Goal: Transaction & Acquisition: Purchase product/service

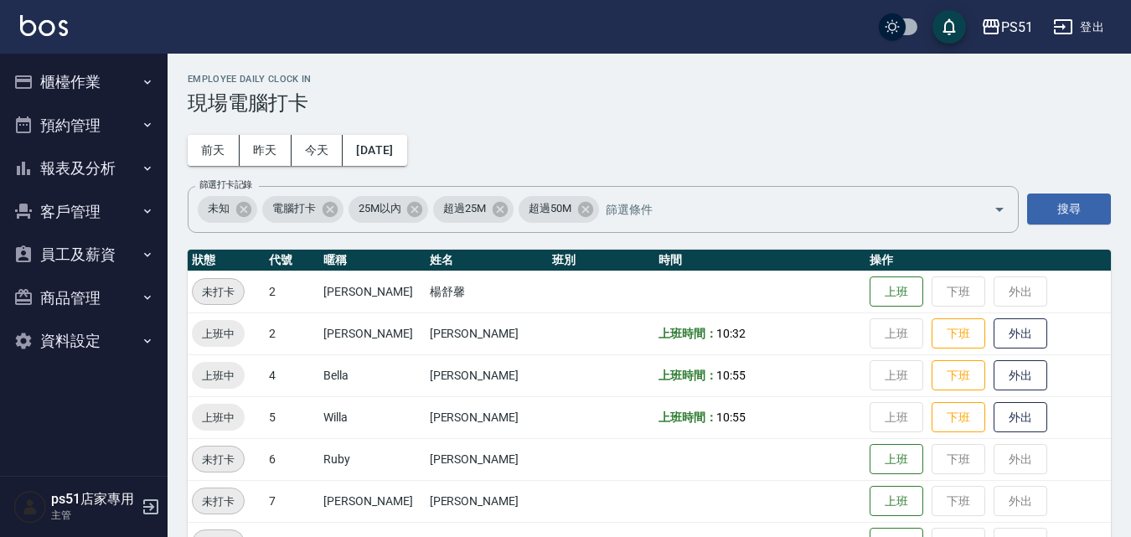
scroll to position [195, 0]
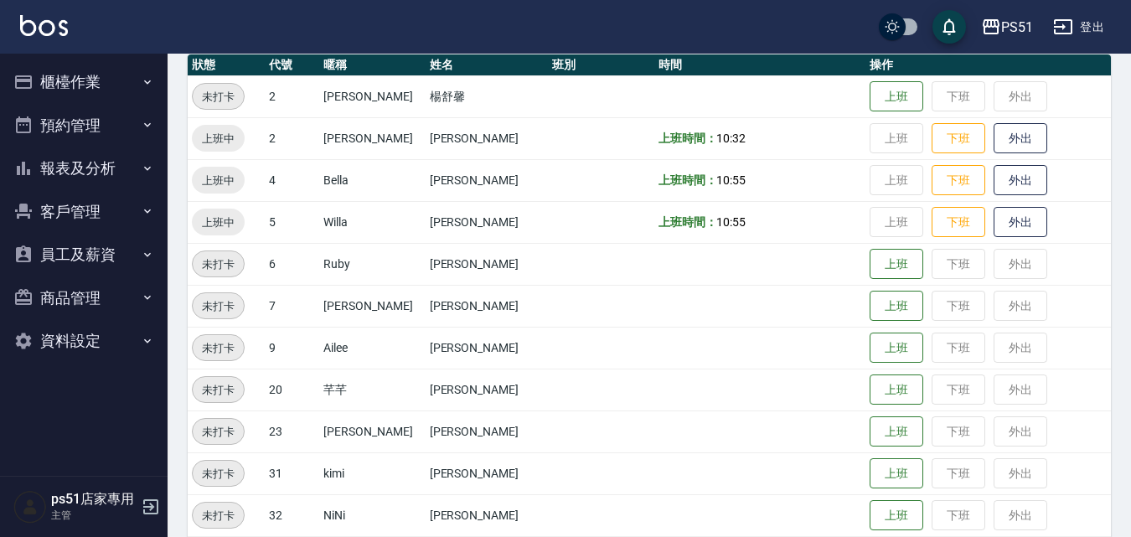
click at [130, 67] on button "櫃檯作業" at bounding box center [84, 82] width 154 height 44
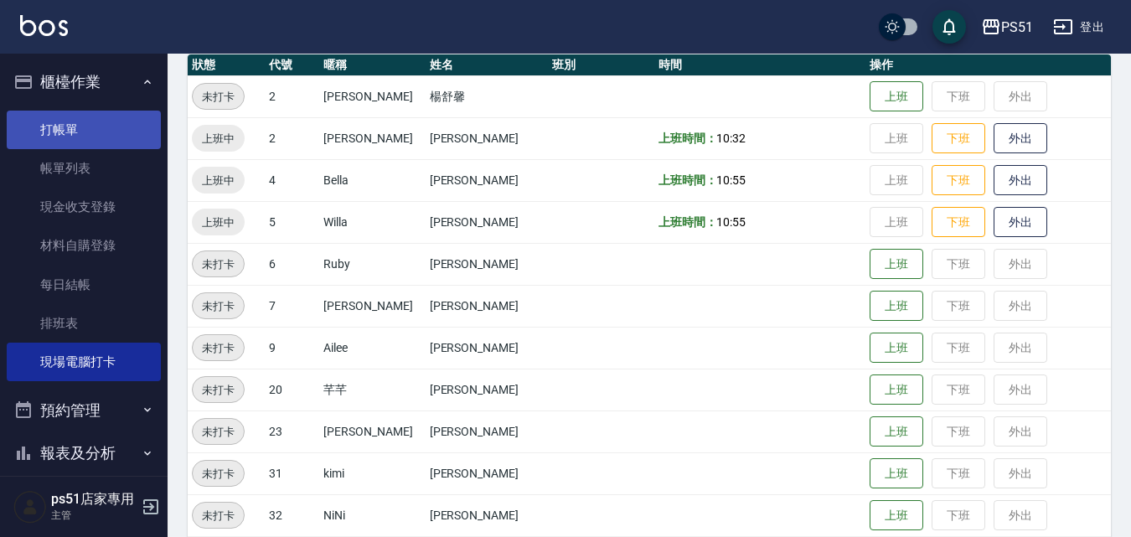
click at [116, 111] on link "打帳單" at bounding box center [84, 130] width 154 height 39
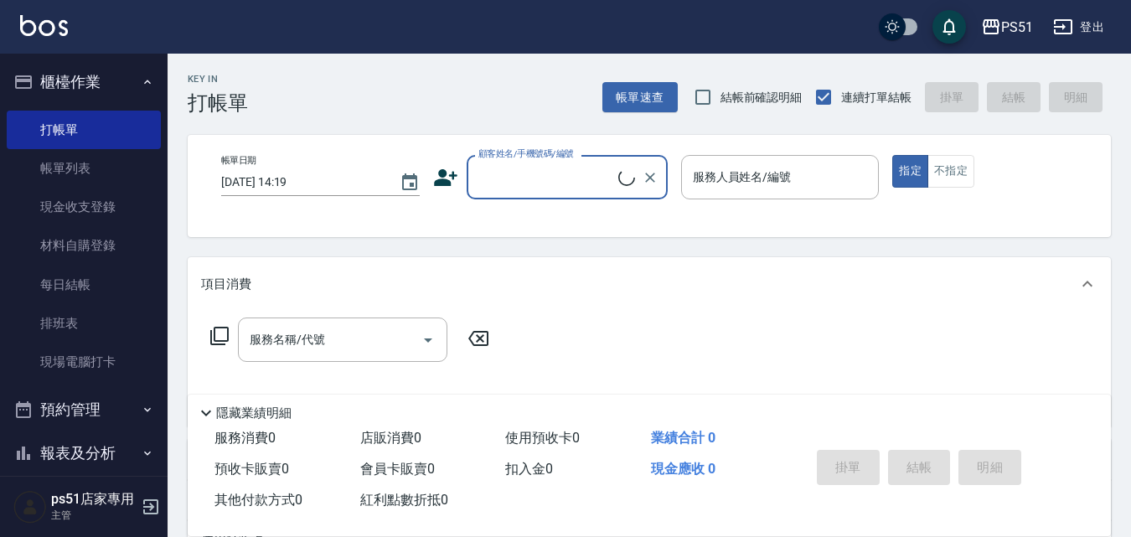
click at [570, 168] on input "顧客姓名/手機號碼/編號" at bounding box center [546, 177] width 144 height 29
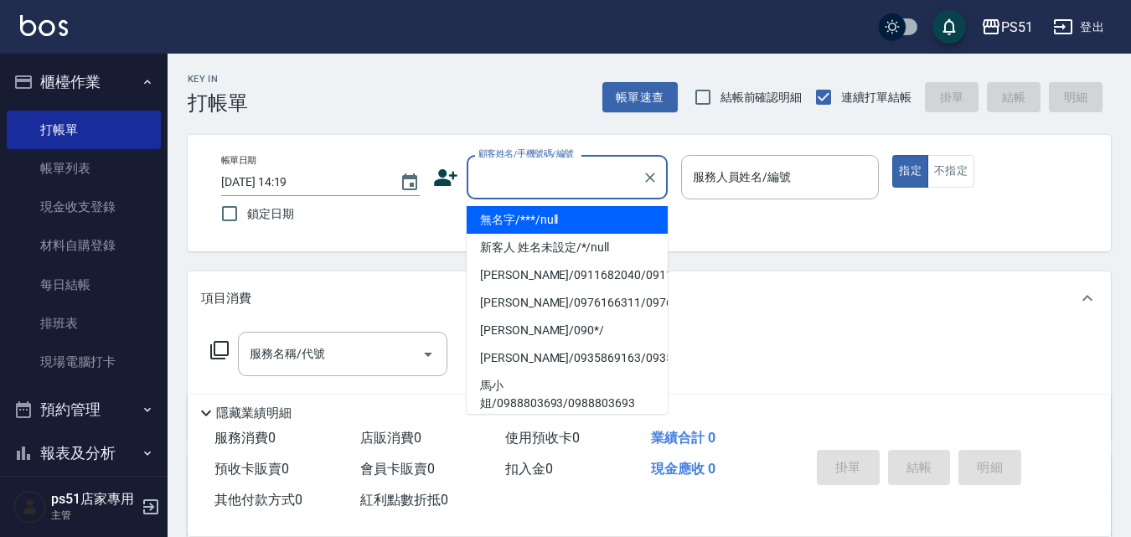
click at [557, 209] on li "無名字/***/null" at bounding box center [567, 220] width 201 height 28
type input "無名字/***/null"
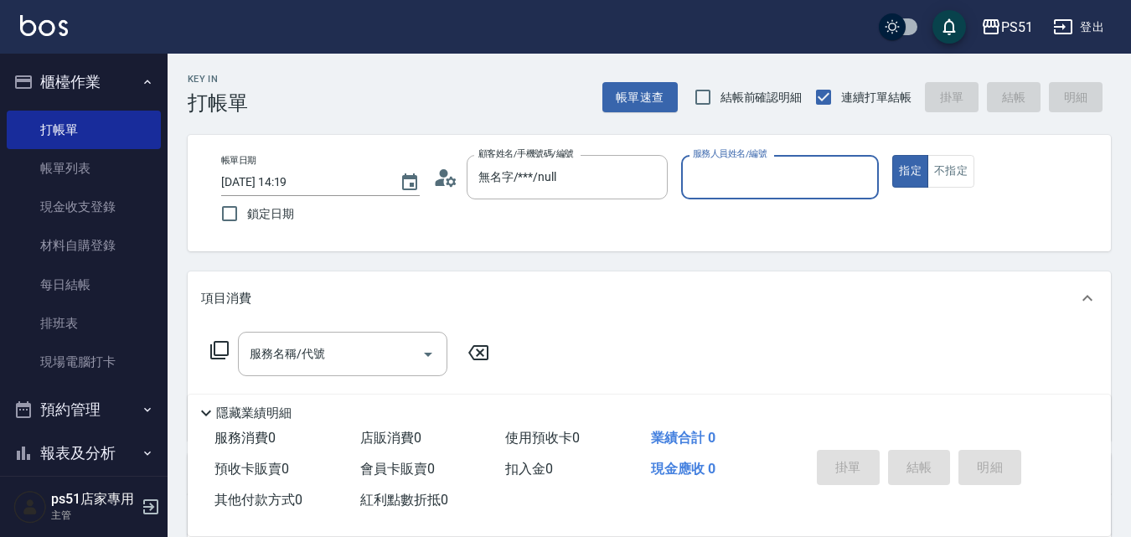
click at [765, 189] on input "服務人員姓名/編號" at bounding box center [781, 177] width 184 height 29
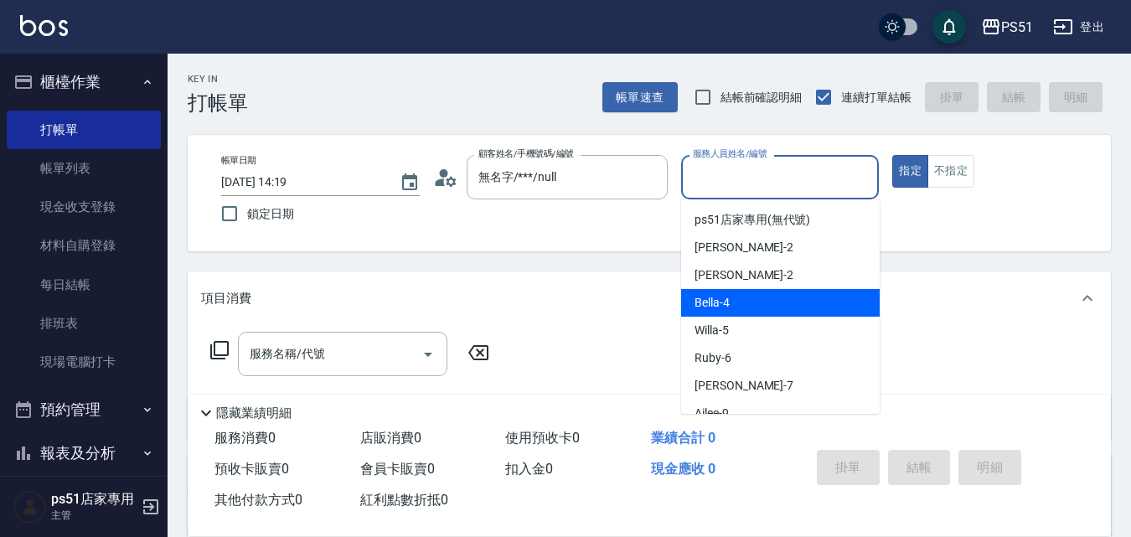
click at [741, 303] on div "Bella -4" at bounding box center [780, 303] width 199 height 28
type input "Bella-4"
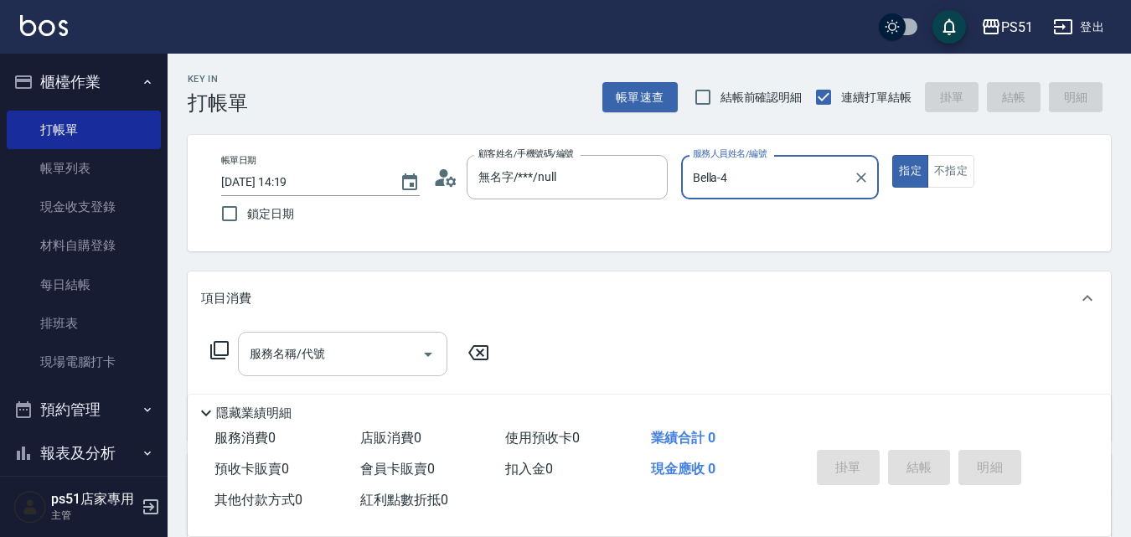
click at [374, 344] on input "服務名稱/代號" at bounding box center [330, 353] width 169 height 29
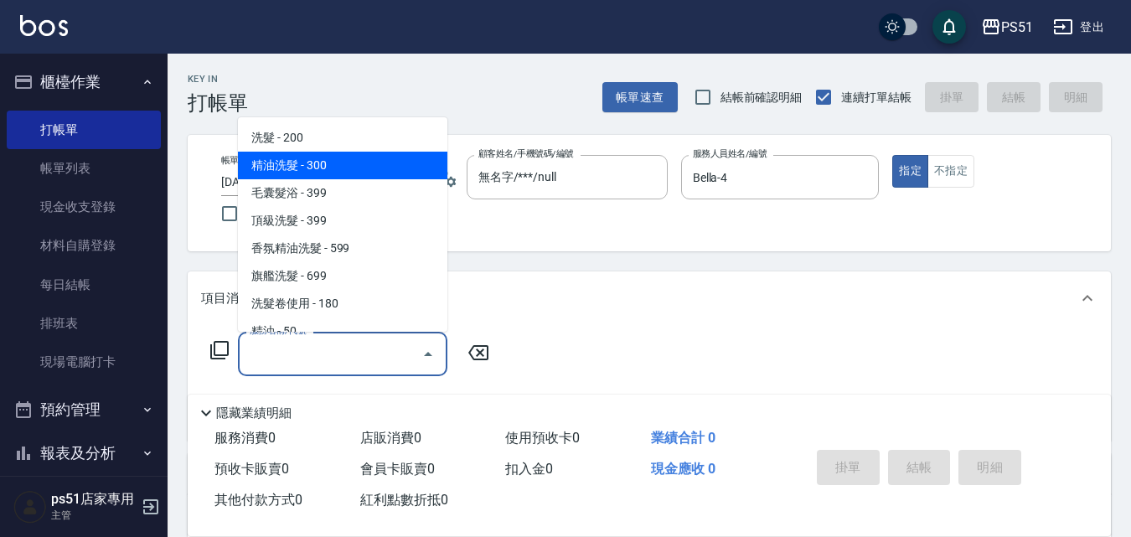
click at [363, 159] on span "精油洗髮 - 300" at bounding box center [342, 166] width 209 height 28
type input "精油洗髮(102)"
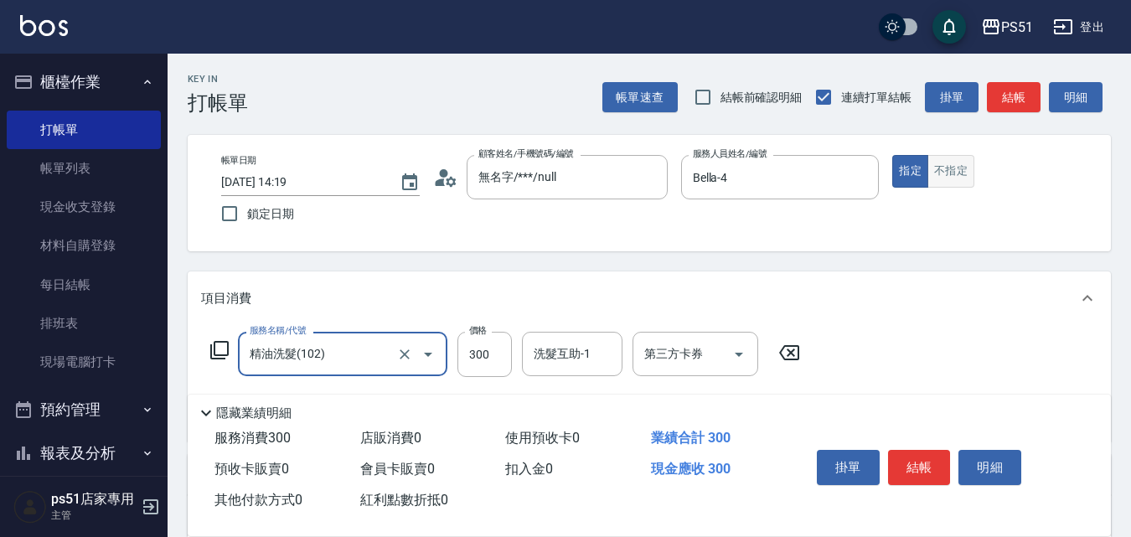
click at [953, 174] on button "不指定" at bounding box center [951, 171] width 47 height 33
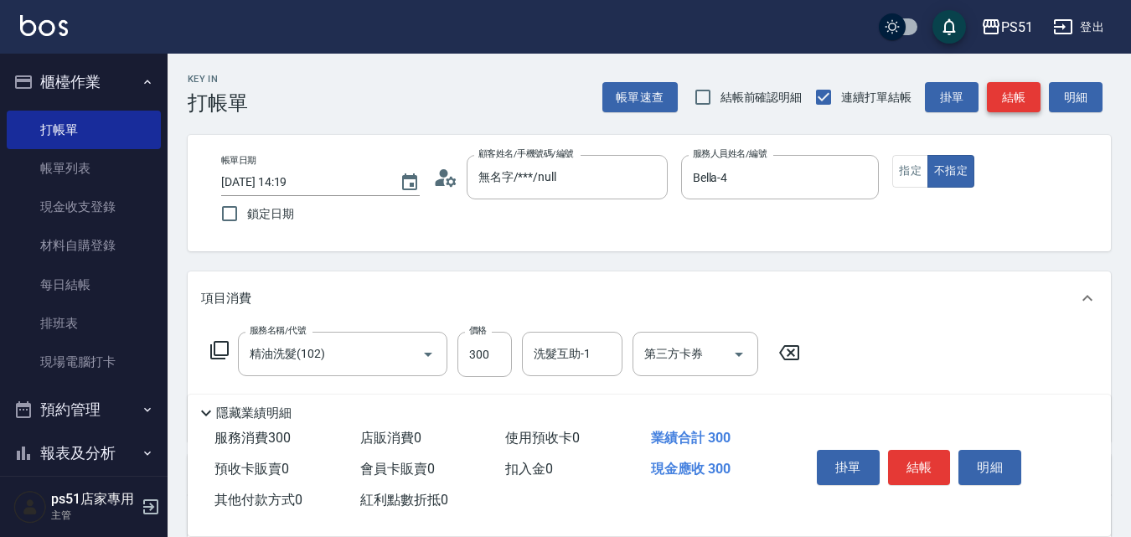
click at [1011, 105] on button "結帳" at bounding box center [1014, 97] width 54 height 31
